Goal: Task Accomplishment & Management: Manage account settings

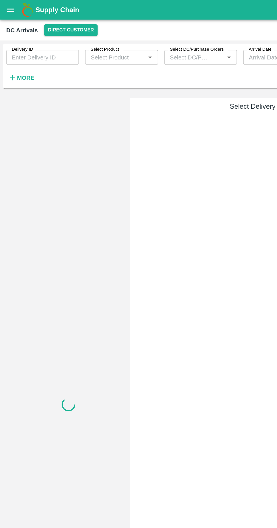
click at [10, 56] on icon "button" at bounding box center [9, 56] width 6 height 6
click at [37, 22] on button "Direct Customer" at bounding box center [51, 22] width 39 height 8
click at [33, 42] on li "Tembhurni PH" at bounding box center [48, 43] width 39 height 10
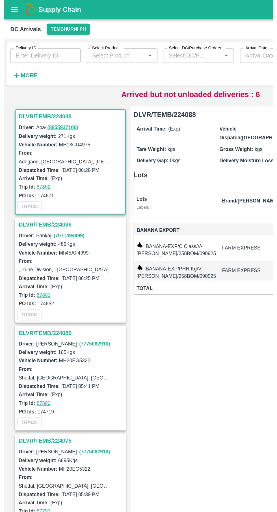
scroll to position [1, 0]
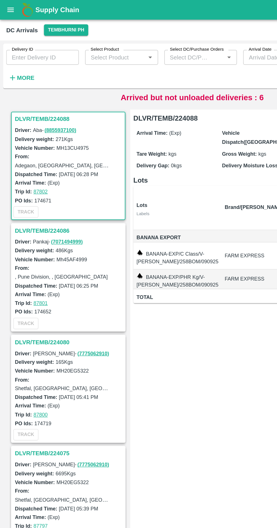
click at [13, 61] on button "More" at bounding box center [16, 56] width 22 height 10
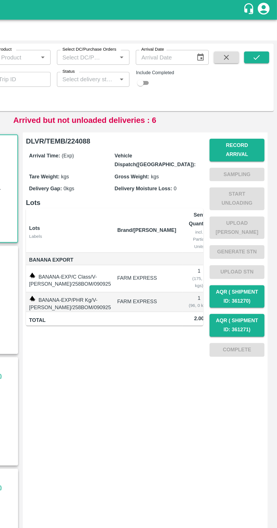
click at [123, 56] on input "Status" at bounding box center [140, 57] width 40 height 7
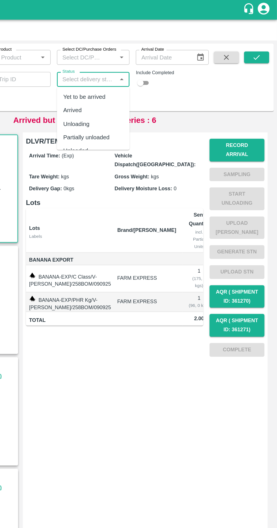
click at [119, 84] on div "Arrived" at bounding box center [145, 80] width 52 height 10
type input "Arrived"
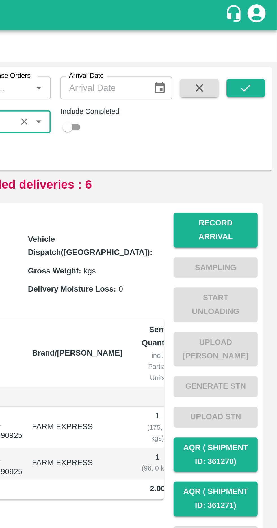
click at [263, 44] on button "submit" at bounding box center [263, 41] width 18 height 8
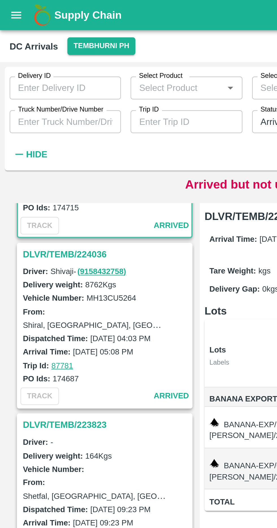
scroll to position [64, 0]
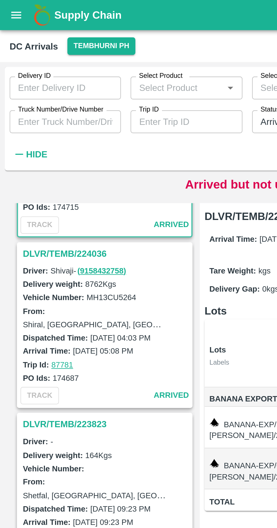
click at [14, 116] on h3 "DLVR/TEMB/224036" at bounding box center [50, 118] width 79 height 7
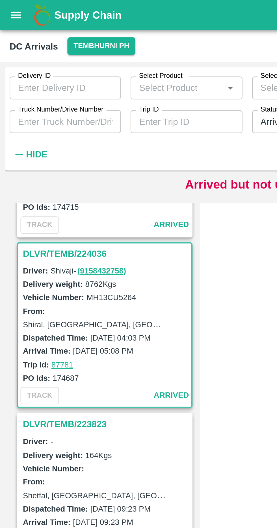
scroll to position [66, 0]
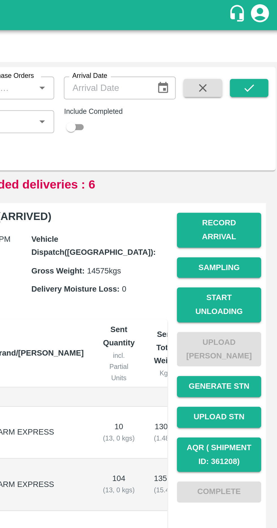
click at [241, 136] on button "Start Unloading" at bounding box center [249, 143] width 40 height 16
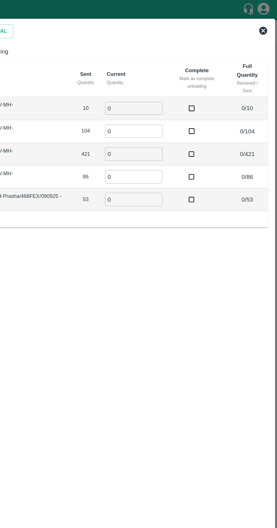
scroll to position [0, 0]
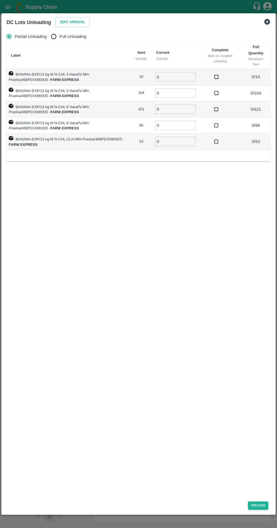
click at [65, 19] on button "Edit Arrival" at bounding box center [72, 22] width 35 height 10
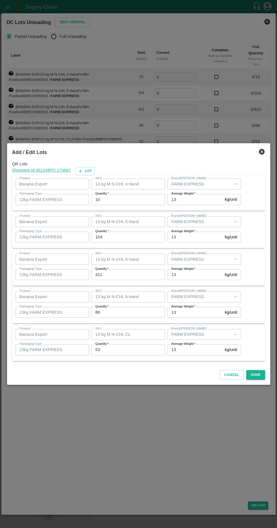
click at [116, 236] on input "104" at bounding box center [128, 237] width 74 height 11
type input "102"
click at [110, 275] on input "421" at bounding box center [128, 274] width 74 height 11
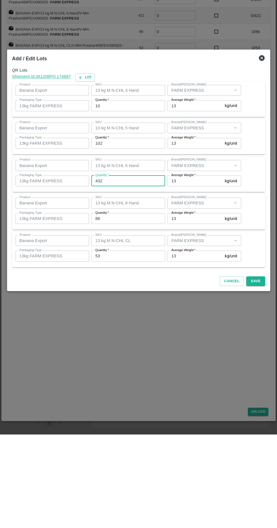
type input "432"
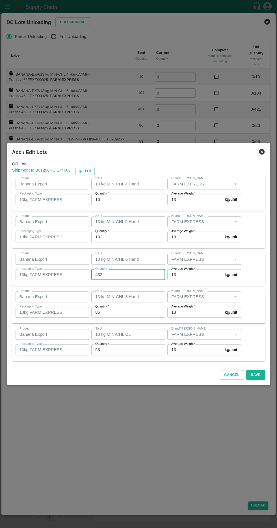
click at [108, 314] on input "86" at bounding box center [128, 312] width 74 height 11
type input "8"
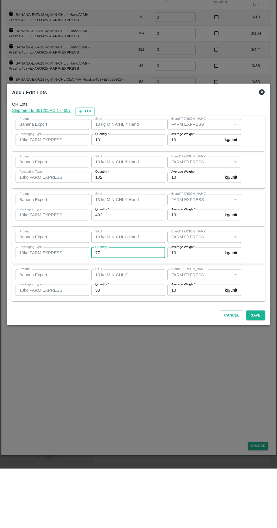
type input "77"
click at [105, 350] on input "53" at bounding box center [128, 349] width 74 height 11
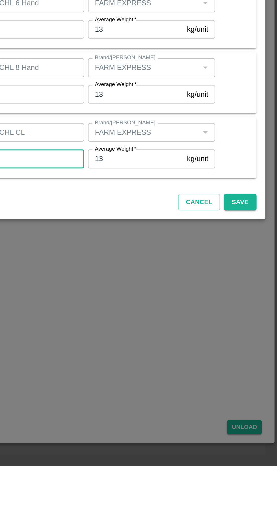
click at [260, 378] on button "Save" at bounding box center [256, 375] width 19 height 10
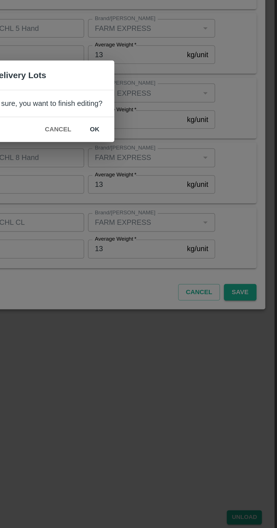
click at [166, 280] on button "ok" at bounding box center [171, 280] width 18 height 10
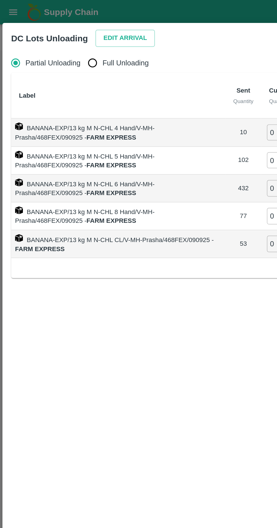
click at [57, 35] on input "Full Unloading" at bounding box center [53, 36] width 11 height 11
radio input "true"
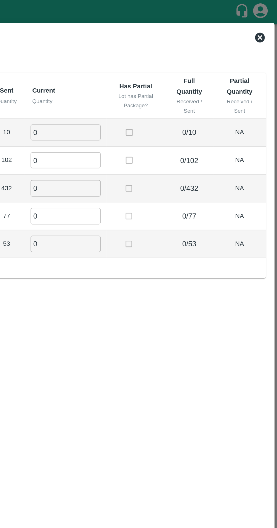
click at [144, 74] on input "0" at bounding box center [154, 76] width 41 height 9
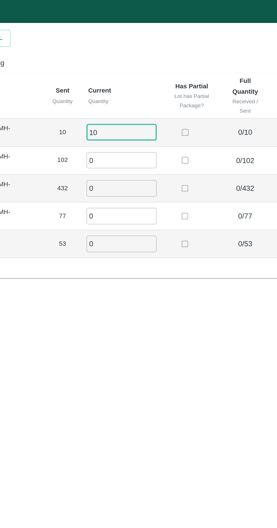
type input "10"
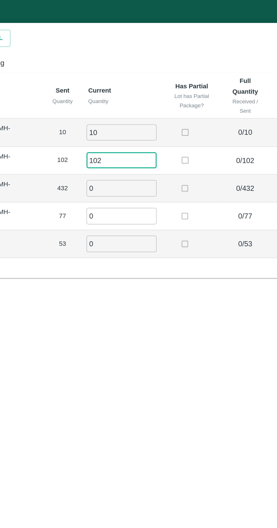
type input "102"
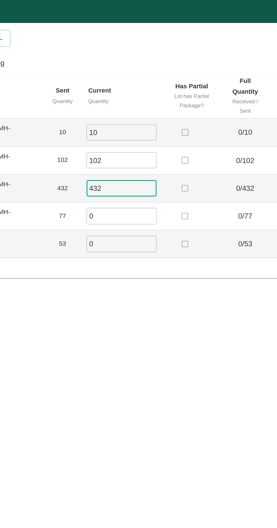
type input "432"
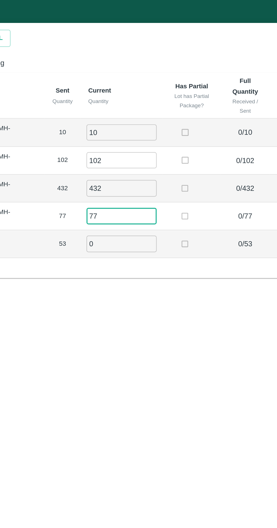
type input "77"
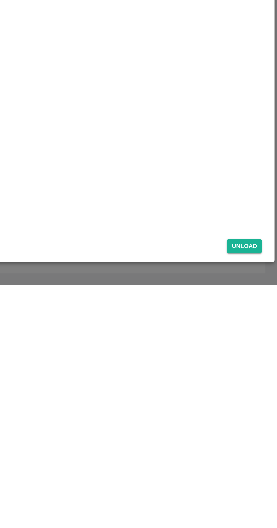
type input "53"
click at [258, 505] on button "Unload" at bounding box center [258, 505] width 20 height 8
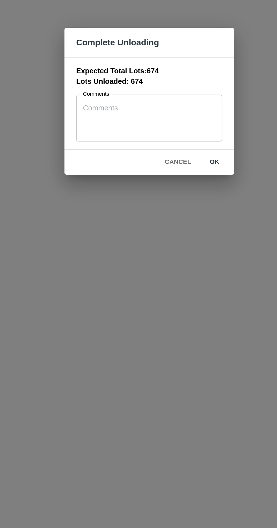
click at [179, 301] on button "ok" at bounding box center [177, 299] width 18 height 10
